Goal: Check status: Check status

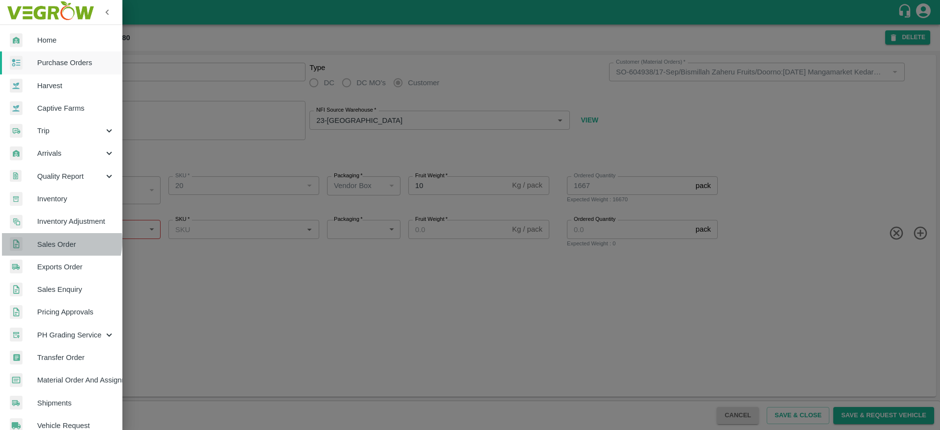
click at [58, 241] on span "Sales Order" at bounding box center [75, 244] width 77 height 11
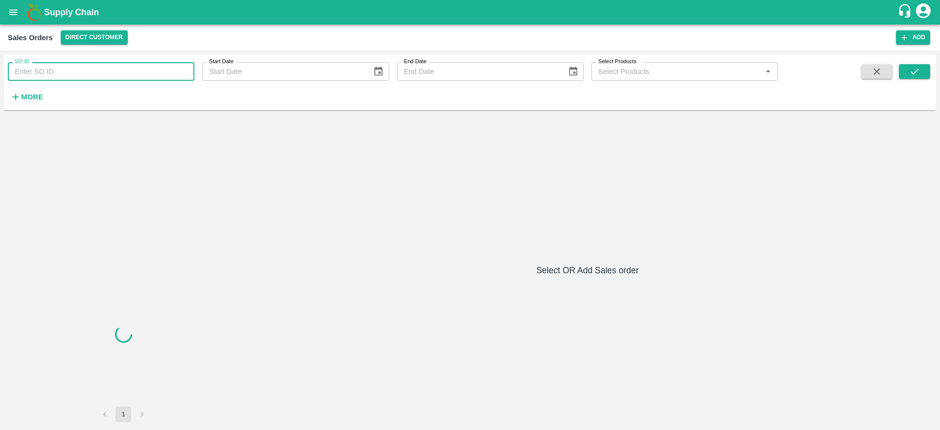
click at [131, 73] on input "SO ID" at bounding box center [101, 71] width 187 height 19
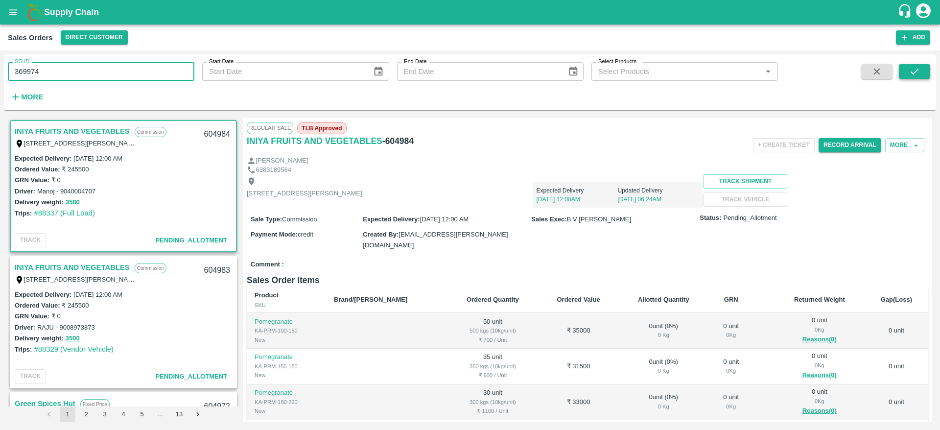
type input "369974"
click at [913, 71] on icon "submit" at bounding box center [914, 71] width 11 height 11
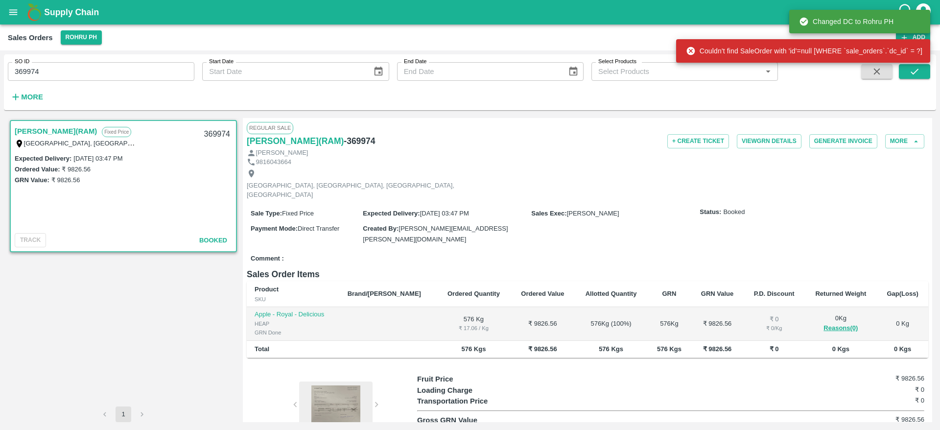
click at [48, 128] on link "Mohd Asim(RAM)" at bounding box center [56, 131] width 82 height 13
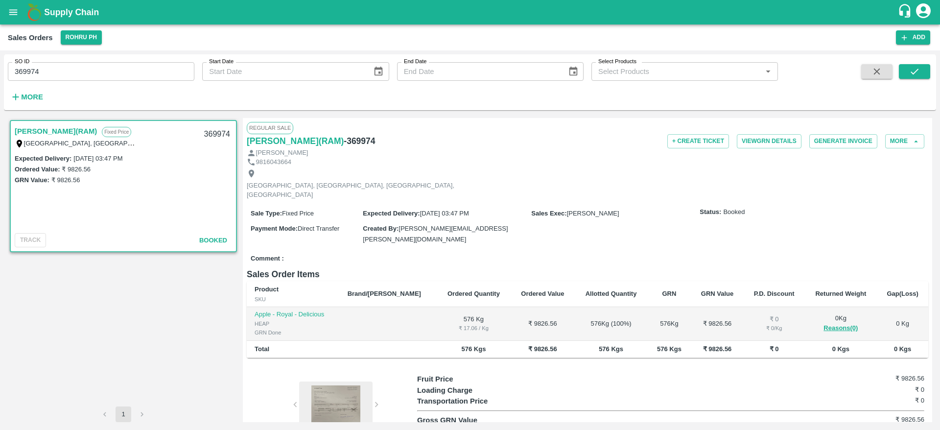
click at [8, 23] on div "Supply Chain" at bounding box center [470, 12] width 940 height 24
click at [9, 20] on button "open drawer" at bounding box center [13, 12] width 23 height 23
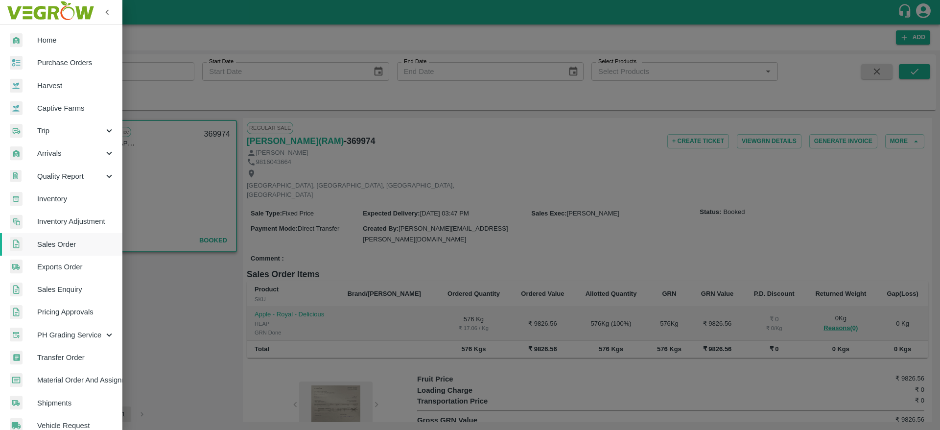
click at [54, 73] on link "Purchase Orders" at bounding box center [61, 62] width 122 height 23
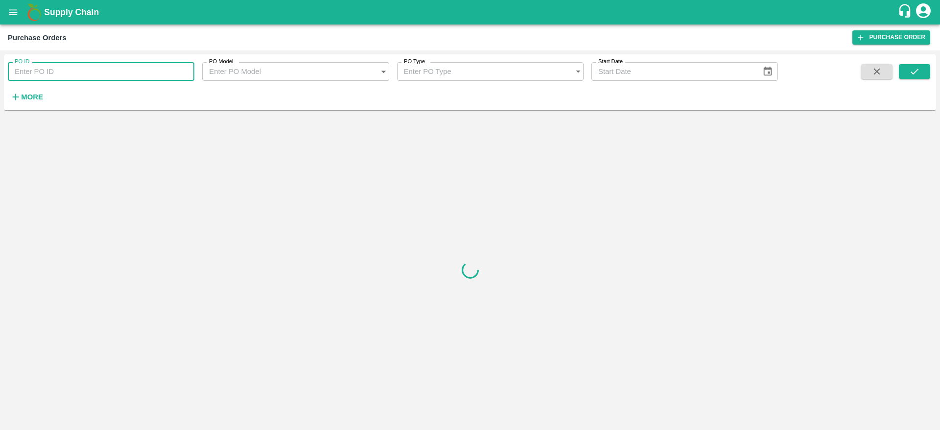
click at [118, 71] on input "PO ID" at bounding box center [101, 71] width 187 height 19
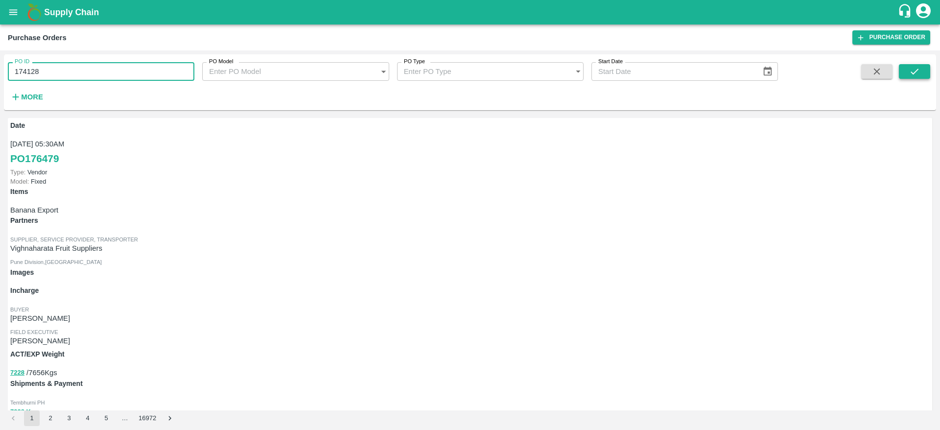
type input "174128"
click at [910, 74] on icon "submit" at bounding box center [914, 71] width 11 height 11
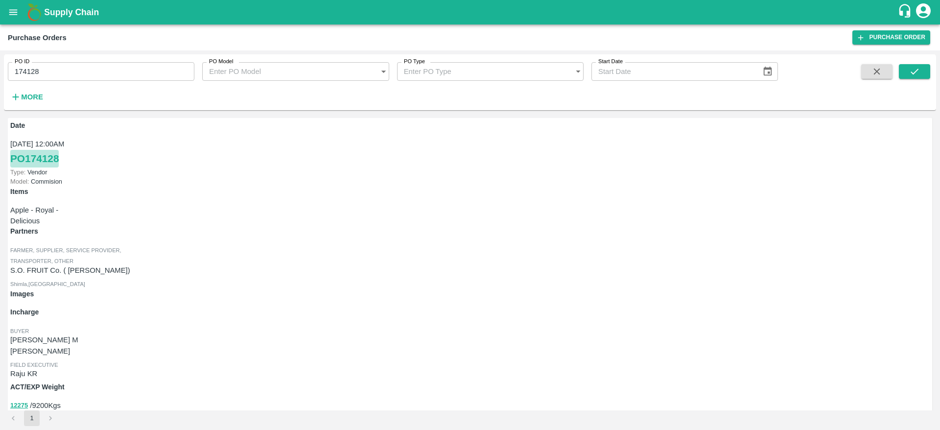
click at [36, 160] on link "PO 174128" at bounding box center [34, 159] width 48 height 18
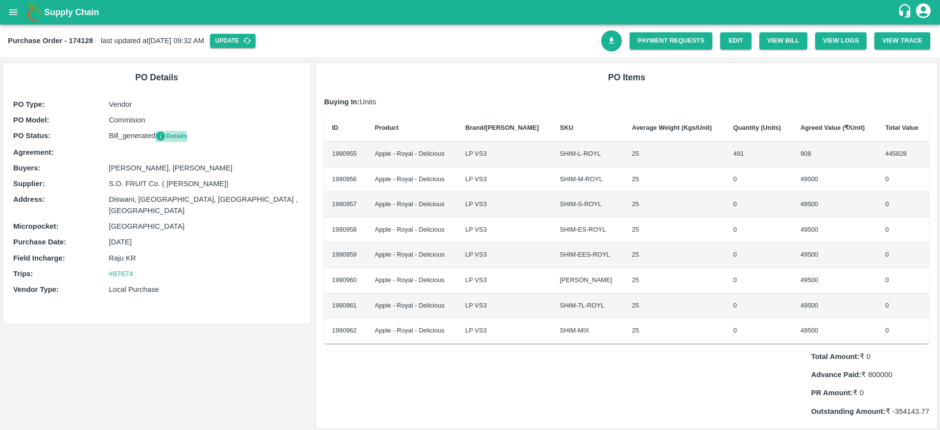
click at [171, 139] on button "Details" at bounding box center [171, 136] width 32 height 11
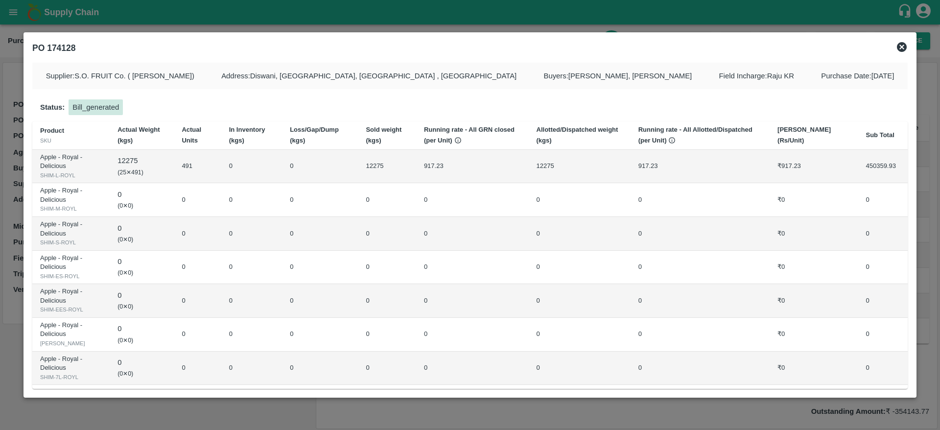
scroll to position [47, 0]
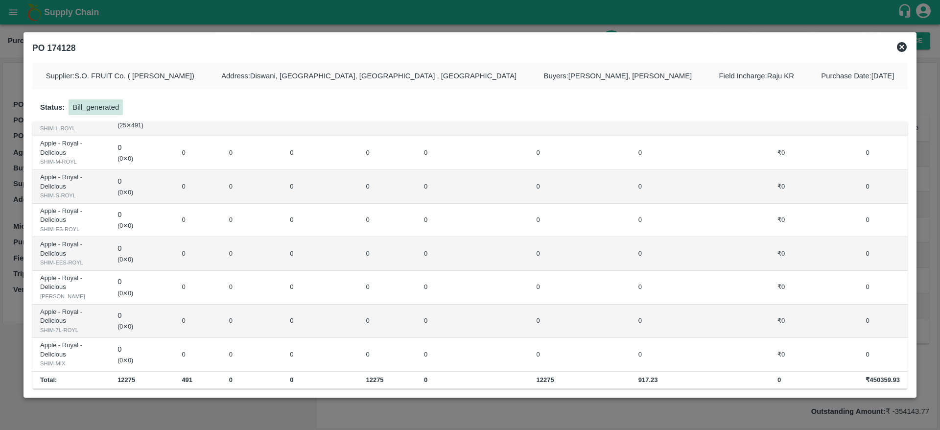
click at [901, 42] on icon at bounding box center [902, 47] width 10 height 10
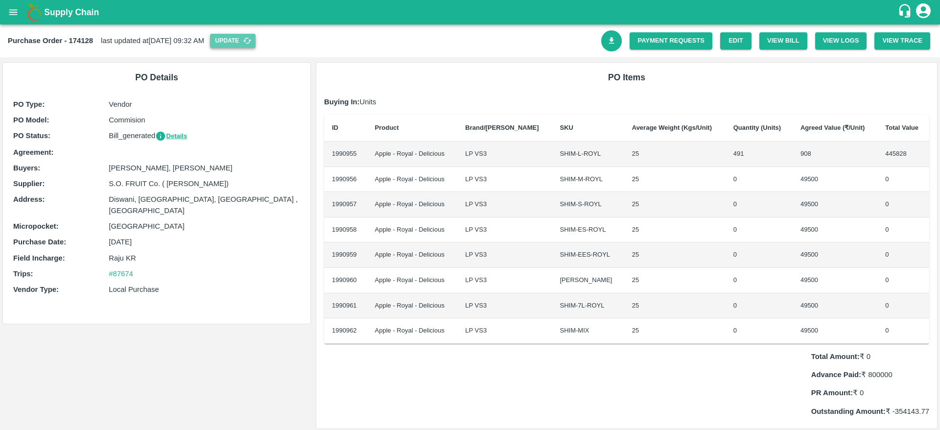
click at [256, 34] on button "Update" at bounding box center [233, 41] width 46 height 14
click at [182, 131] on button "Details" at bounding box center [171, 136] width 32 height 11
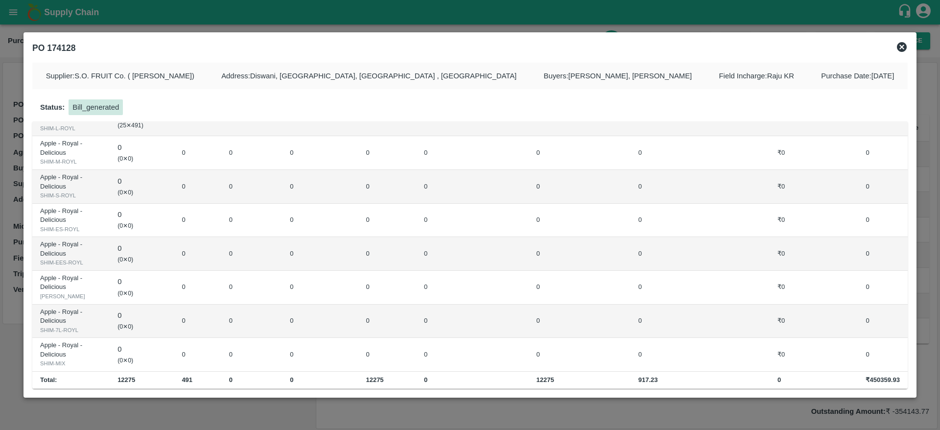
scroll to position [0, 0]
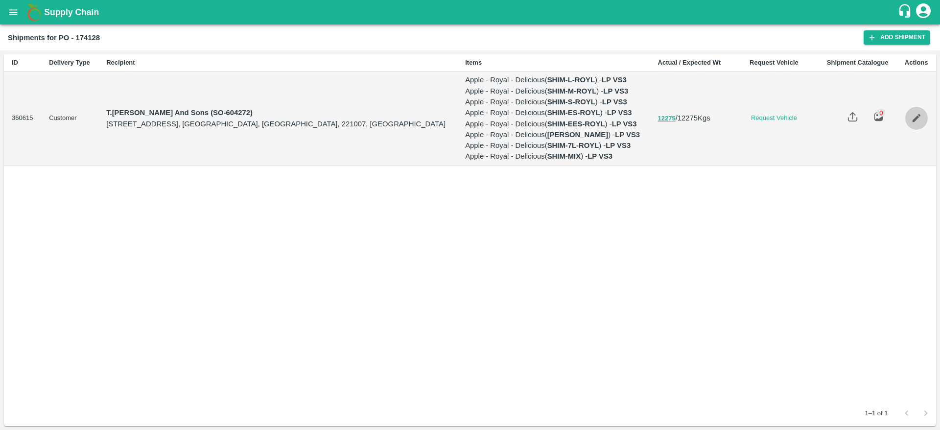
click at [920, 129] on link "Edit" at bounding box center [916, 118] width 23 height 23
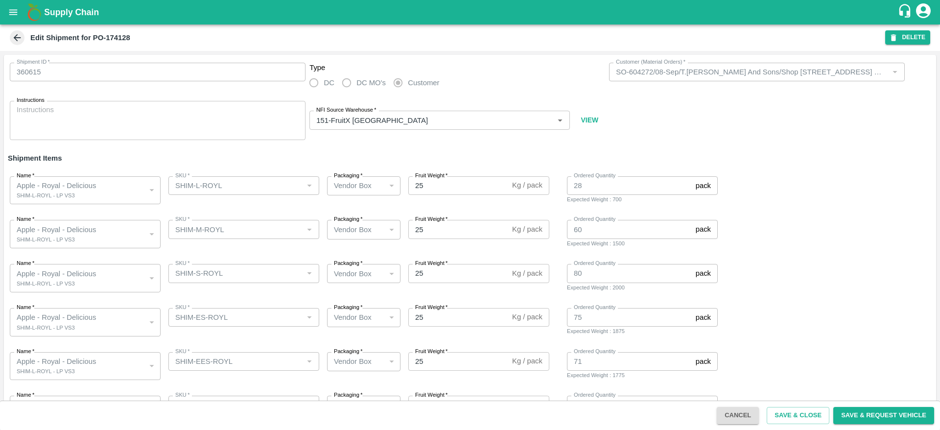
scroll to position [123, 0]
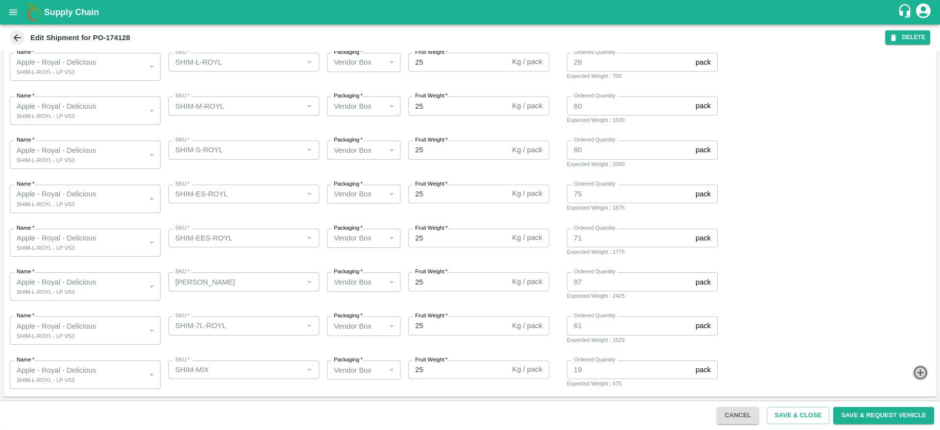
click at [915, 375] on icon "button" at bounding box center [920, 373] width 16 height 16
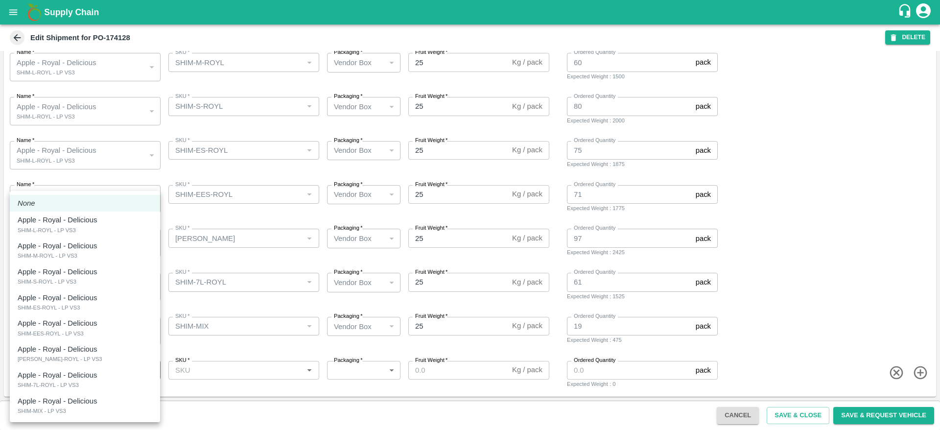
click at [118, 373] on body "Supply Chain Edit Shipment for PO-174128 DELETE Shipment ID   * 360615 Shipment…" at bounding box center [470, 215] width 940 height 430
click at [171, 409] on div at bounding box center [470, 215] width 940 height 430
click at [139, 373] on body "Supply Chain Edit Shipment for PO-174128 DELETE Shipment ID   * 360615 Shipment…" at bounding box center [470, 215] width 940 height 430
click at [121, 403] on div "Apple - Royal - Delicious SHIM-MIX - LP VS3" at bounding box center [85, 406] width 135 height 20
type input "1990962"
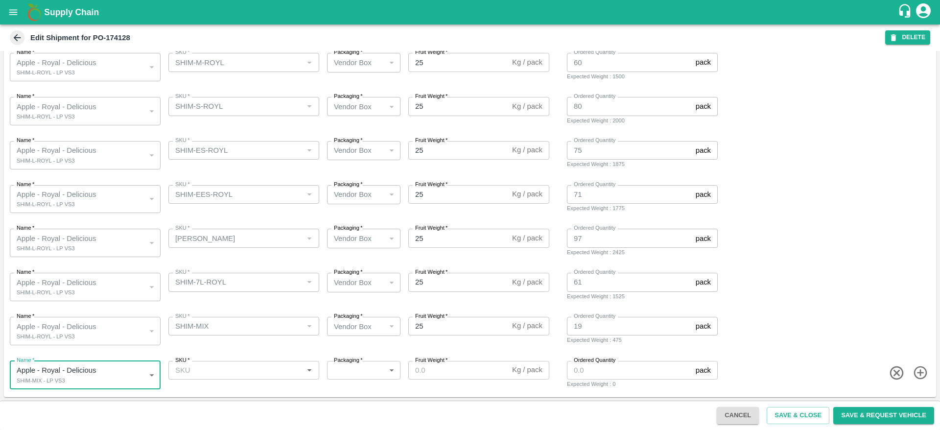
scroll to position [167, 0]
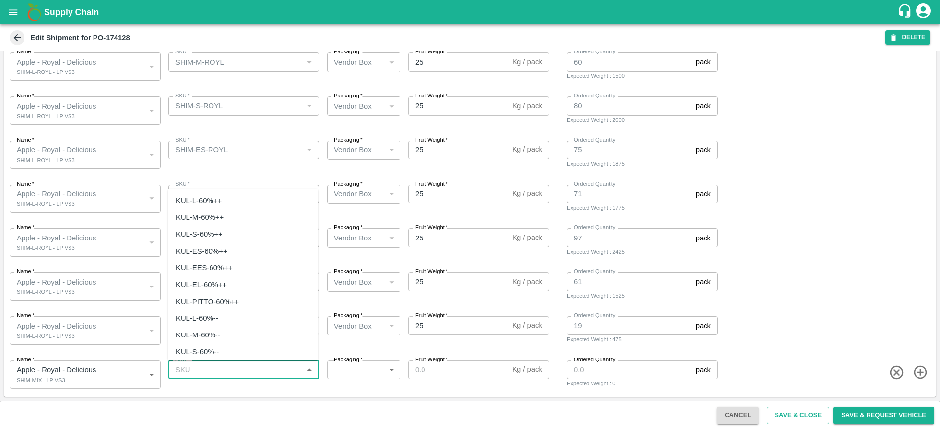
click at [256, 366] on input "SKU   *" at bounding box center [235, 369] width 129 height 13
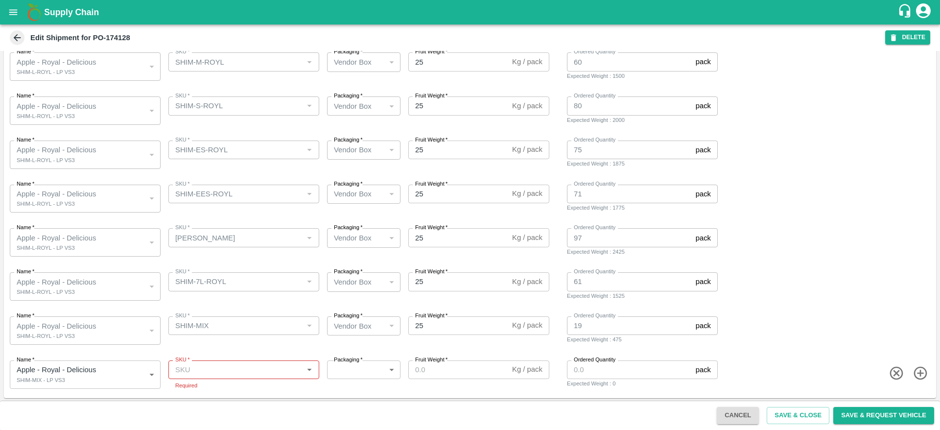
click at [833, 273] on div "Name   * Apple - Royal - Delicious SHIM-L-ROYL - LP VS3 1990955 Name SKU   * SK…" at bounding box center [468, 284] width 936 height 48
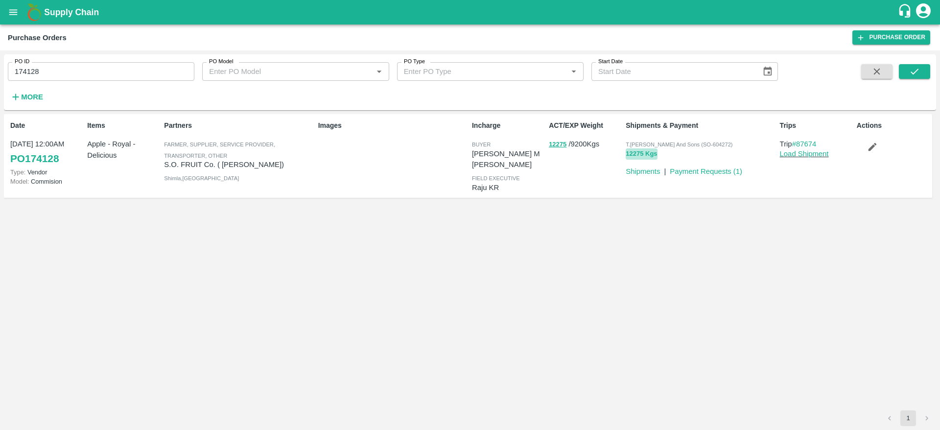
click at [643, 155] on button "12275 Kgs" at bounding box center [641, 153] width 31 height 11
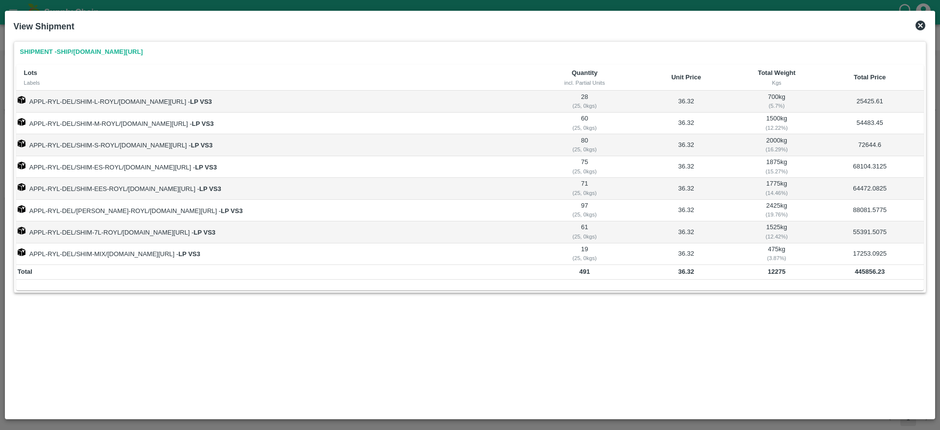
click at [916, 21] on icon at bounding box center [920, 26] width 12 height 12
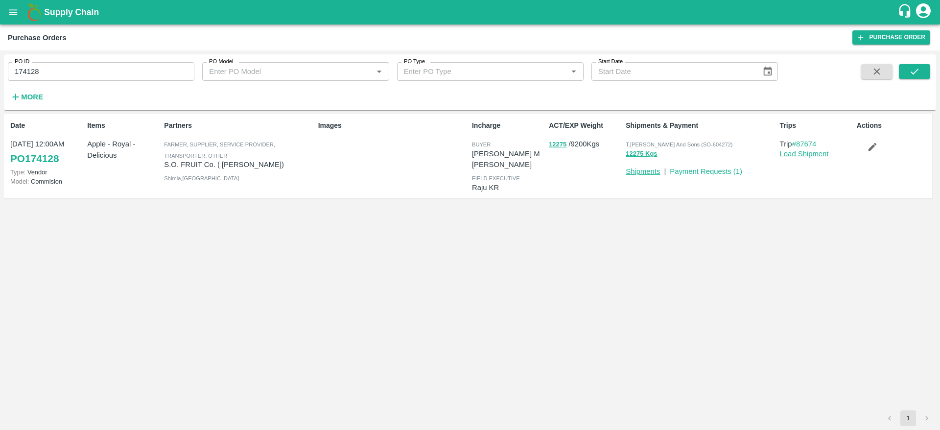
click at [640, 171] on link "Shipments" at bounding box center [643, 171] width 34 height 8
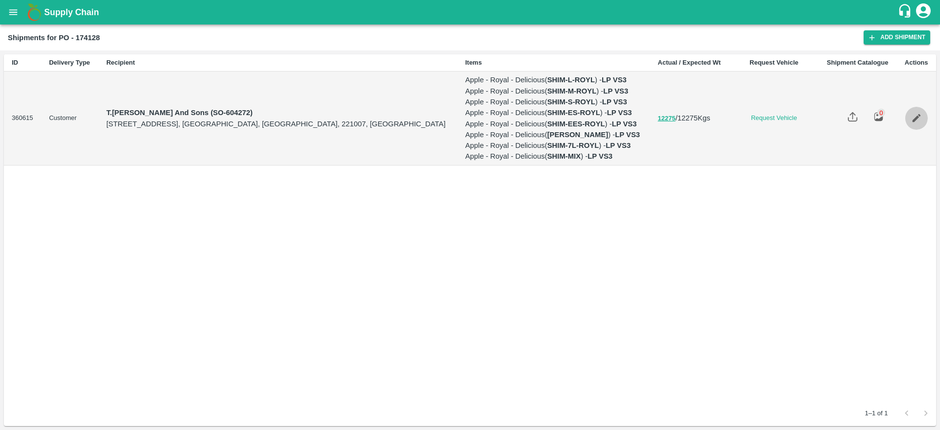
click at [918, 122] on icon "Edit" at bounding box center [916, 118] width 8 height 8
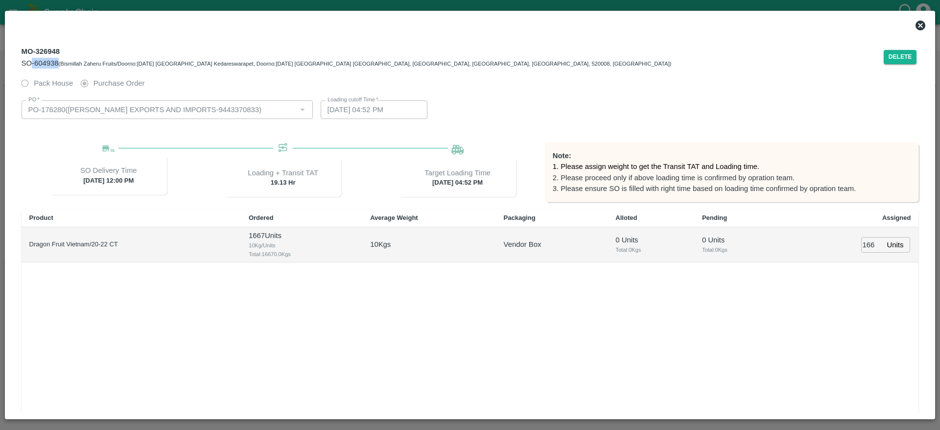
click at [918, 25] on icon at bounding box center [920, 26] width 10 height 10
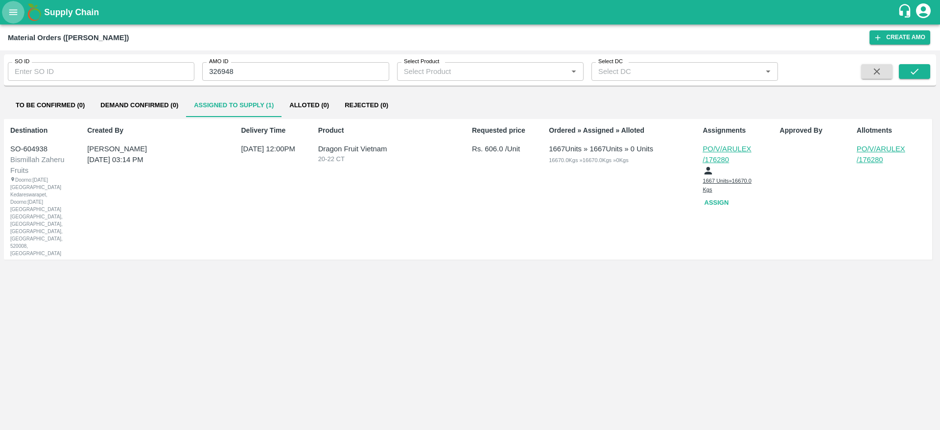
click at [6, 5] on button "open drawer" at bounding box center [13, 12] width 23 height 23
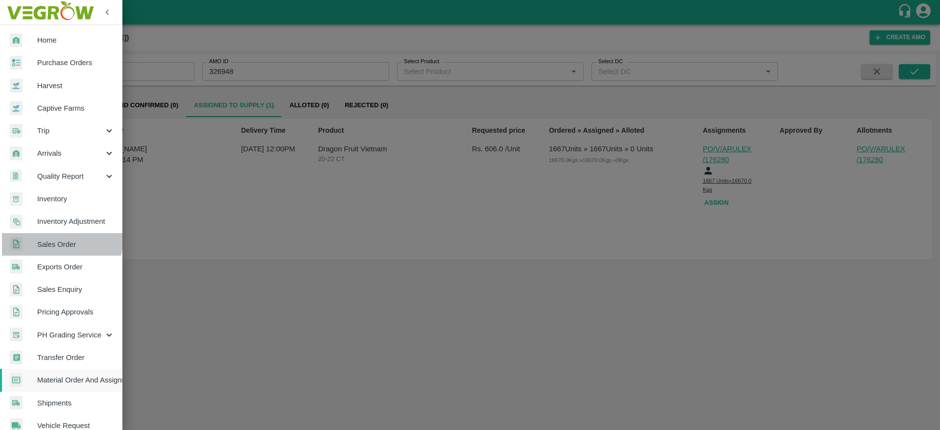
click at [61, 241] on span "Sales Order" at bounding box center [75, 244] width 77 height 11
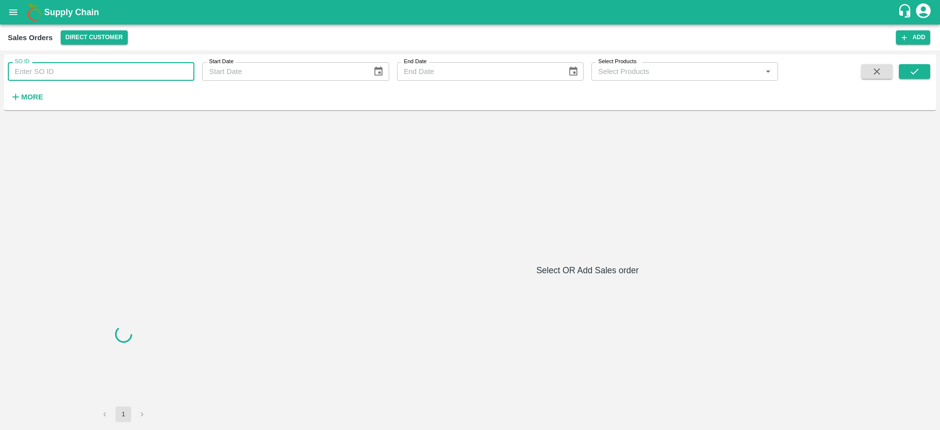
click at [140, 72] on input "SO ID" at bounding box center [101, 71] width 187 height 19
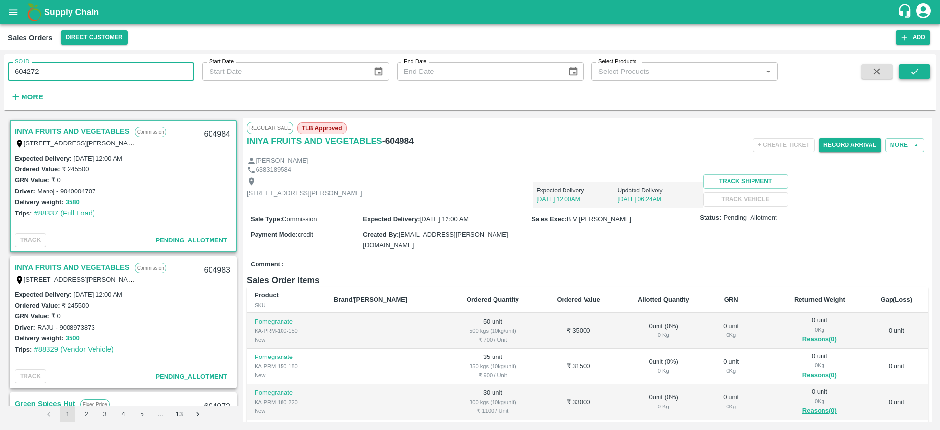
type input "604272"
click at [912, 71] on icon "submit" at bounding box center [914, 71] width 11 height 11
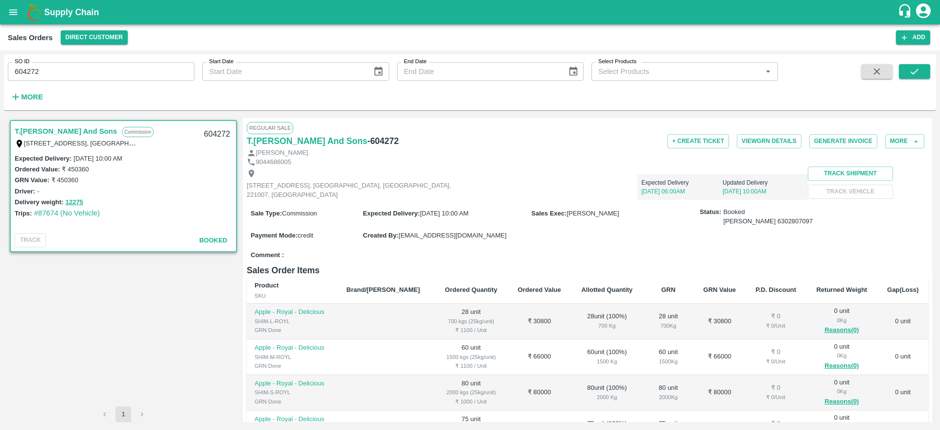
click at [83, 126] on link "T.Kishore Kapoor And Sons" at bounding box center [66, 131] width 102 height 13
click at [779, 144] on button "View GRN Details" at bounding box center [769, 141] width 65 height 14
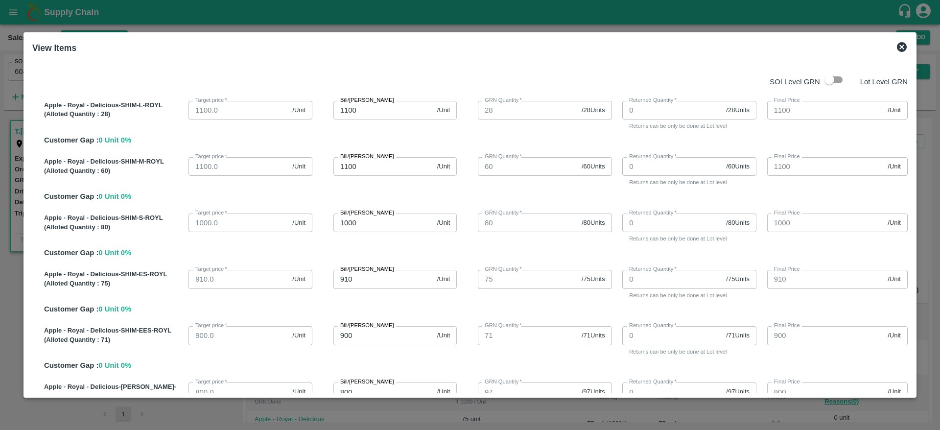
click at [905, 47] on icon at bounding box center [902, 47] width 10 height 10
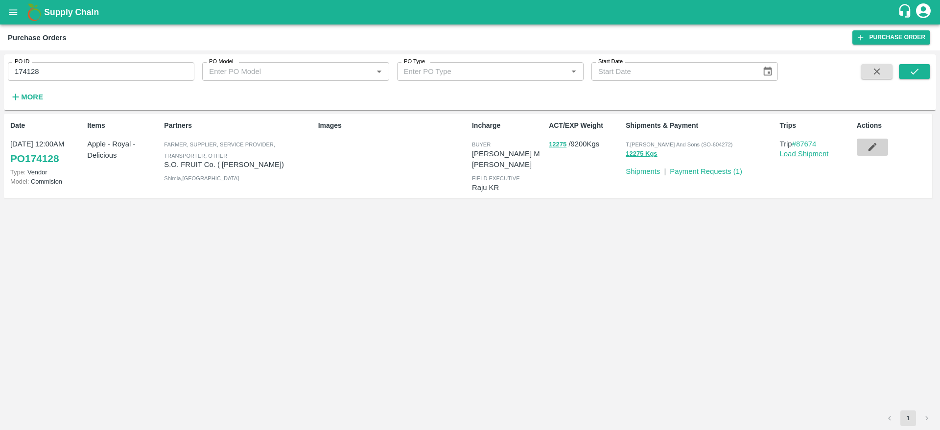
click at [873, 147] on icon "button" at bounding box center [872, 147] width 8 height 8
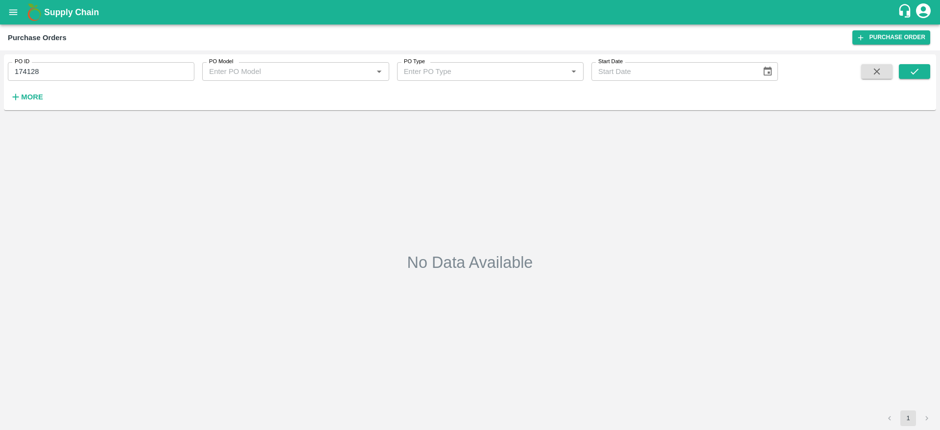
type input "174128"
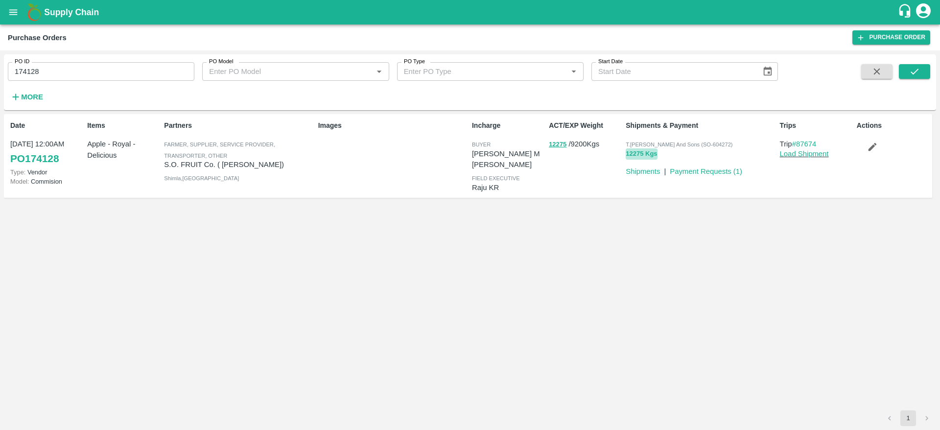
click at [638, 149] on button "12275 Kgs" at bounding box center [641, 153] width 31 height 11
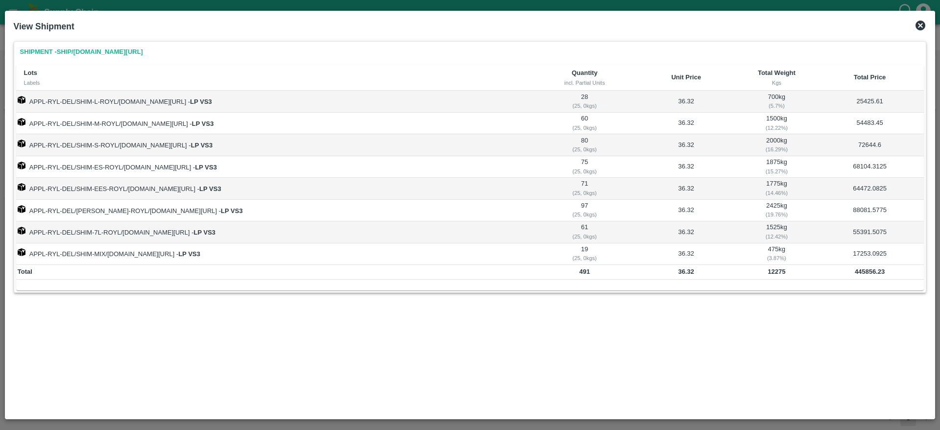
click at [919, 20] on icon at bounding box center [920, 26] width 12 height 12
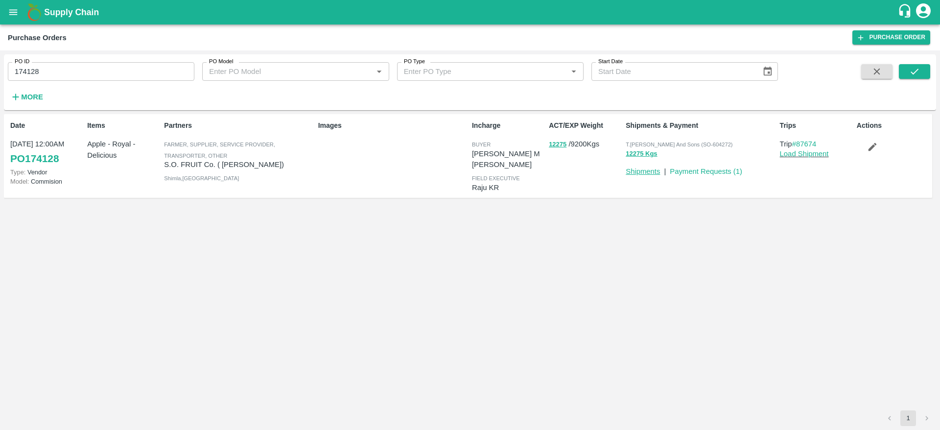
click at [647, 173] on link "Shipments" at bounding box center [643, 171] width 34 height 8
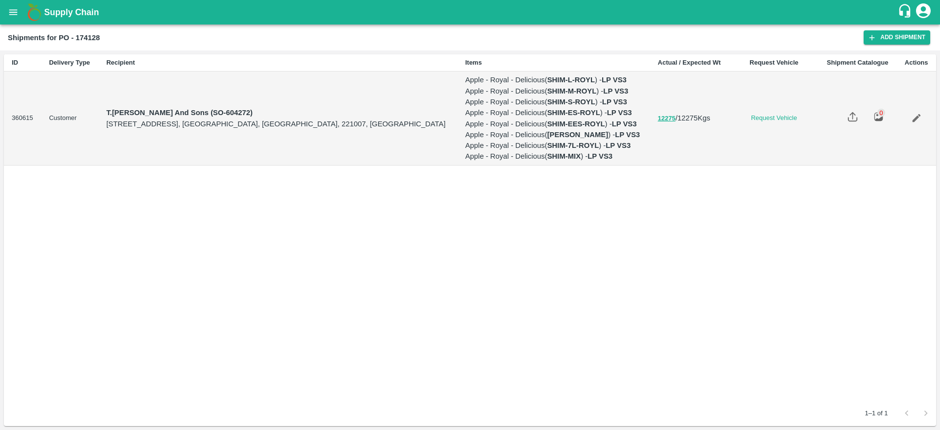
click at [922, 123] on icon "Edit" at bounding box center [916, 118] width 11 height 11
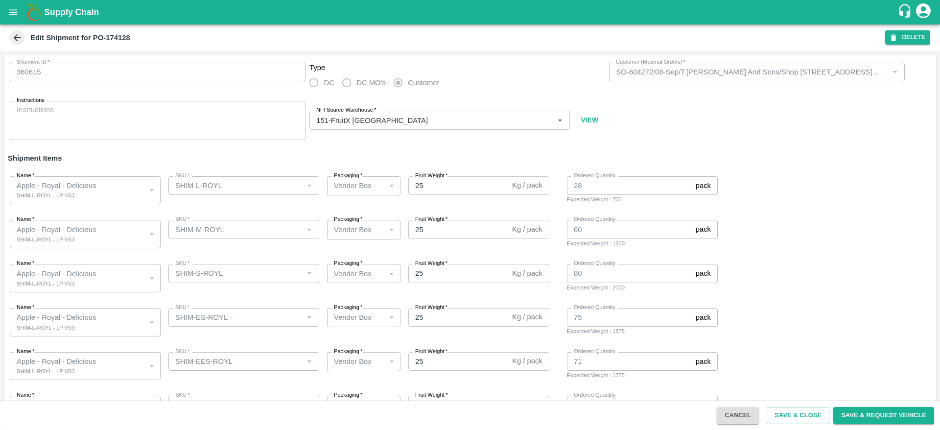
scroll to position [123, 0]
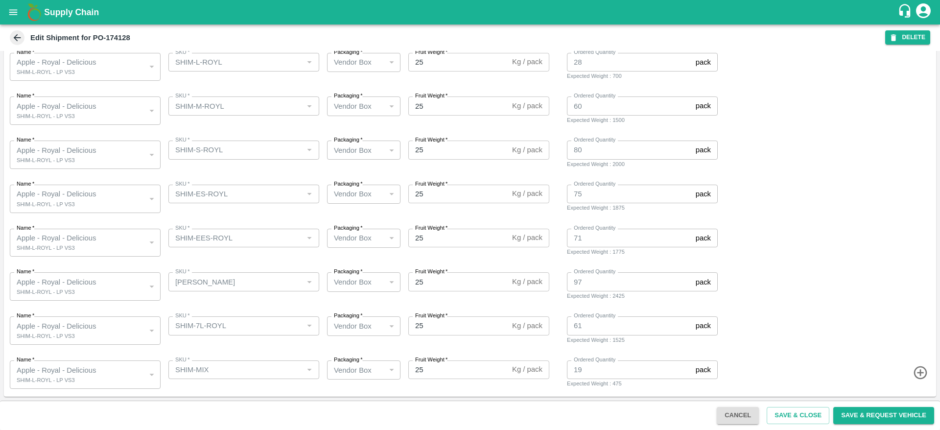
click at [920, 371] on icon "button" at bounding box center [920, 373] width 16 height 16
click at [67, 369] on body "Supply Chain Edit Shipment for PO-174128 DELETE Shipment ID   * 360615 Shipment…" at bounding box center [470, 215] width 940 height 430
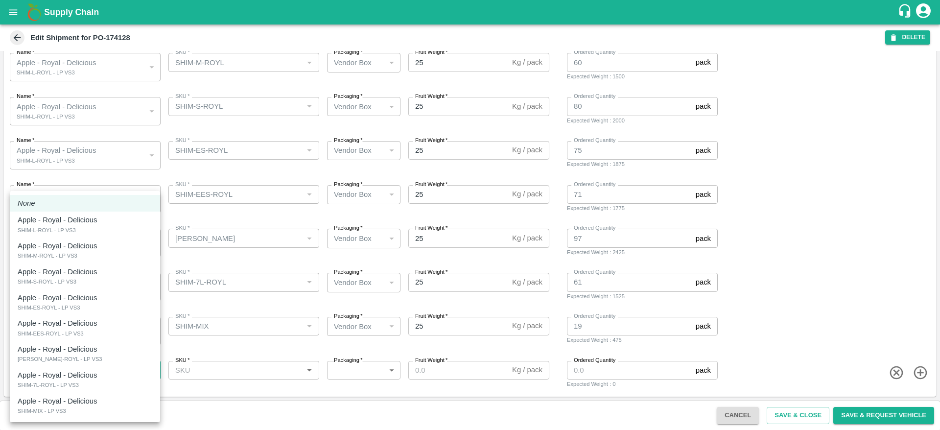
click at [177, 382] on div at bounding box center [470, 215] width 940 height 430
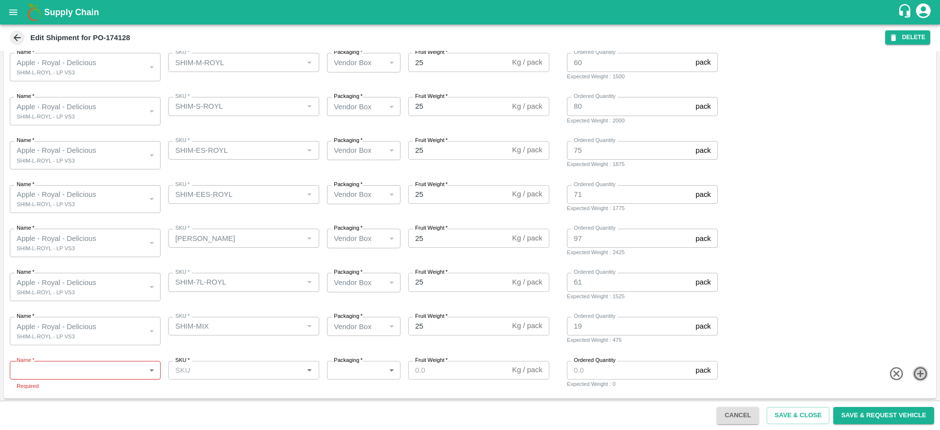
click at [918, 373] on icon "button" at bounding box center [919, 373] width 13 height 13
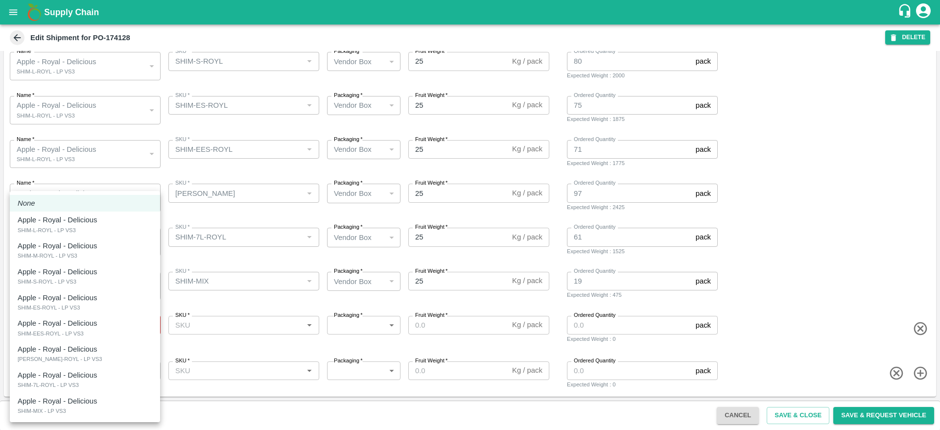
click at [136, 323] on body "Supply Chain Edit Shipment for PO-174128 DELETE Shipment ID   * 360615 Shipment…" at bounding box center [470, 215] width 940 height 430
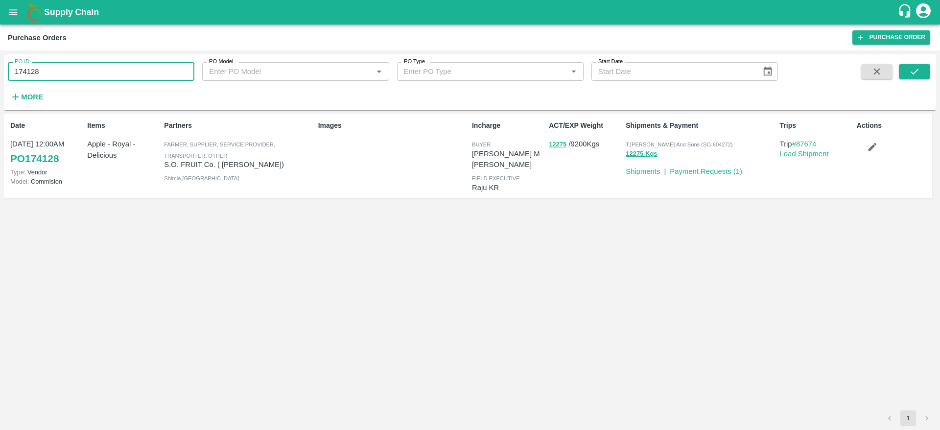
click at [58, 68] on input "174128" at bounding box center [101, 71] width 187 height 19
type input "174121"
click at [923, 67] on button "submit" at bounding box center [914, 71] width 31 height 15
click at [34, 155] on link "PO 174121" at bounding box center [34, 159] width 48 height 18
click at [645, 175] on link "Shipments" at bounding box center [643, 171] width 34 height 8
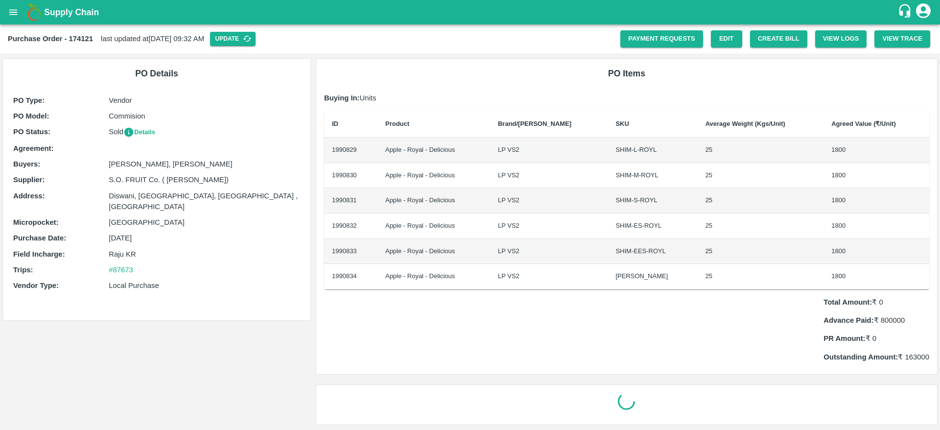
click at [147, 136] on button "Details" at bounding box center [139, 132] width 32 height 11
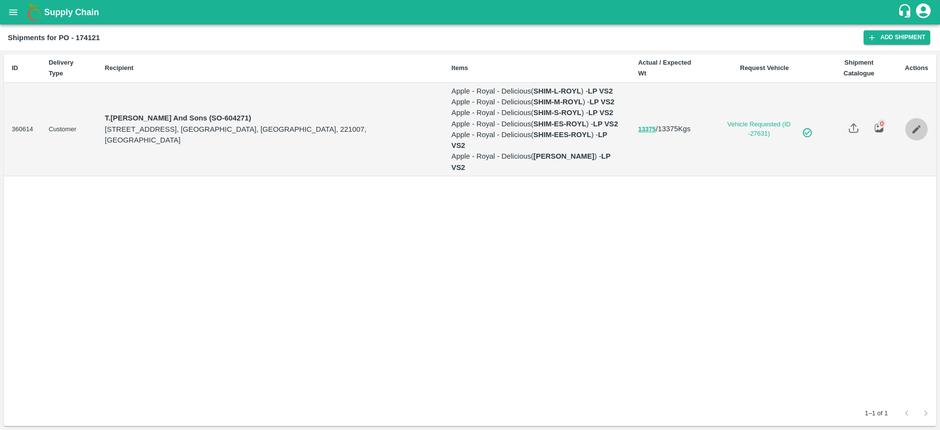
click at [910, 140] on link "Edit" at bounding box center [916, 129] width 23 height 23
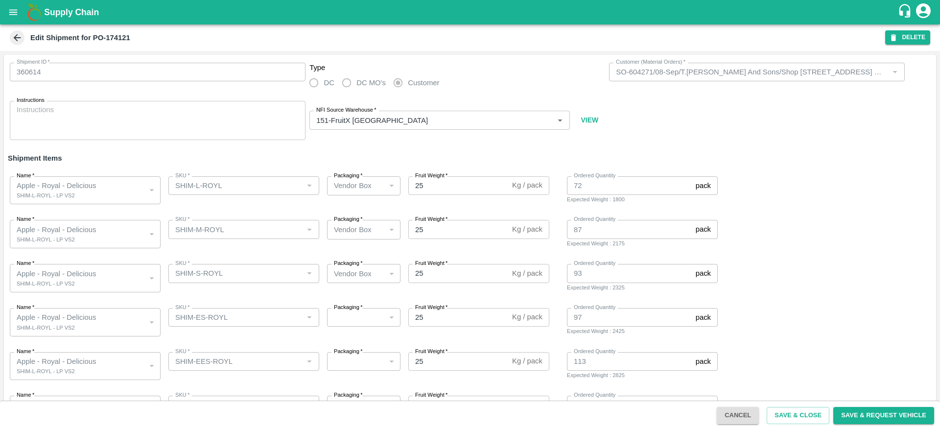
scroll to position [35, 0]
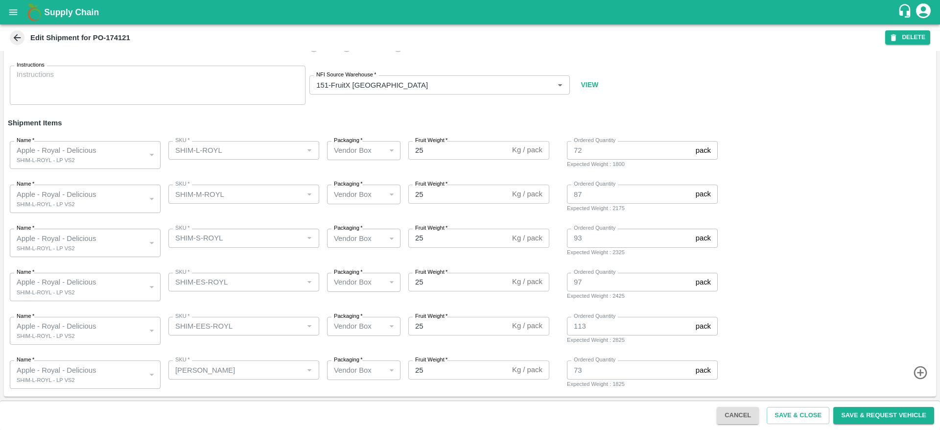
drag, startPoint x: 927, startPoint y: 374, endPoint x: 914, endPoint y: 372, distance: 13.4
click at [914, 372] on span at bounding box center [826, 373] width 212 height 16
click at [914, 372] on icon "button" at bounding box center [920, 373] width 16 height 16
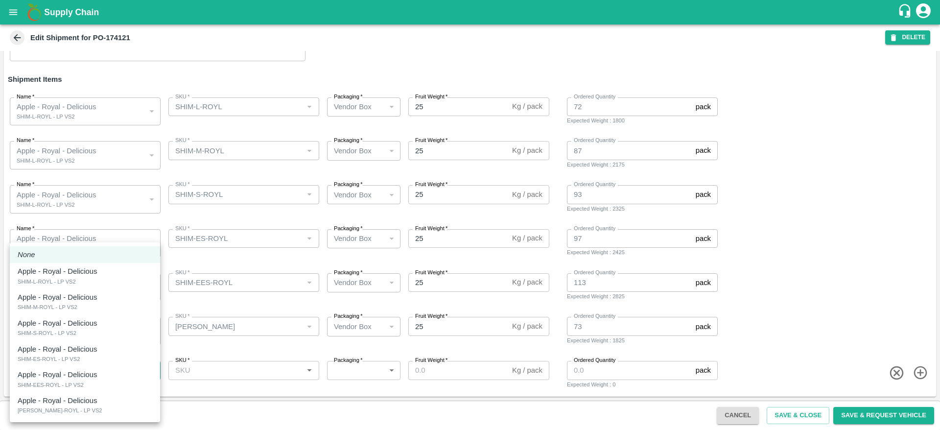
click at [127, 365] on body "Supply Chain Edit Shipment for PO-174121 DELETE Shipment ID   * 360614 Shipment…" at bounding box center [470, 215] width 940 height 430
click at [818, 242] on div at bounding box center [470, 215] width 940 height 430
